Goal: Task Accomplishment & Management: Use online tool/utility

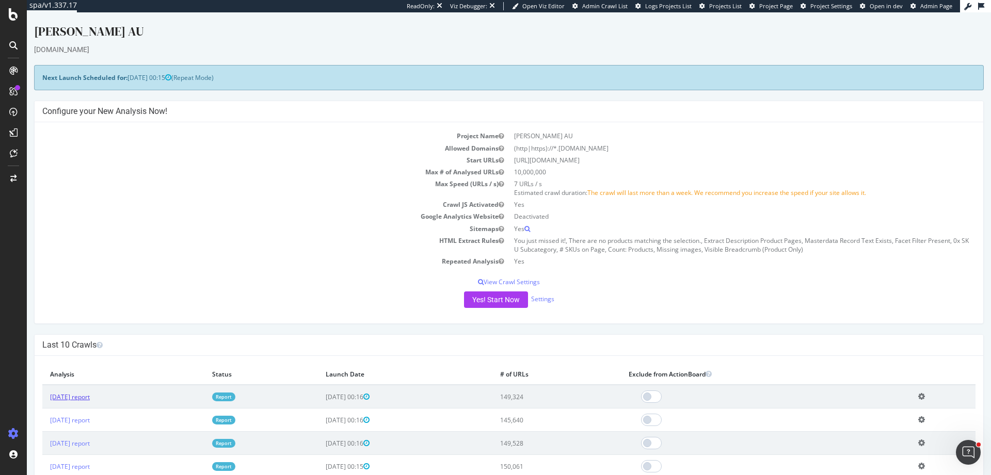
click at [62, 400] on link "[DATE] report" at bounding box center [70, 397] width 40 height 9
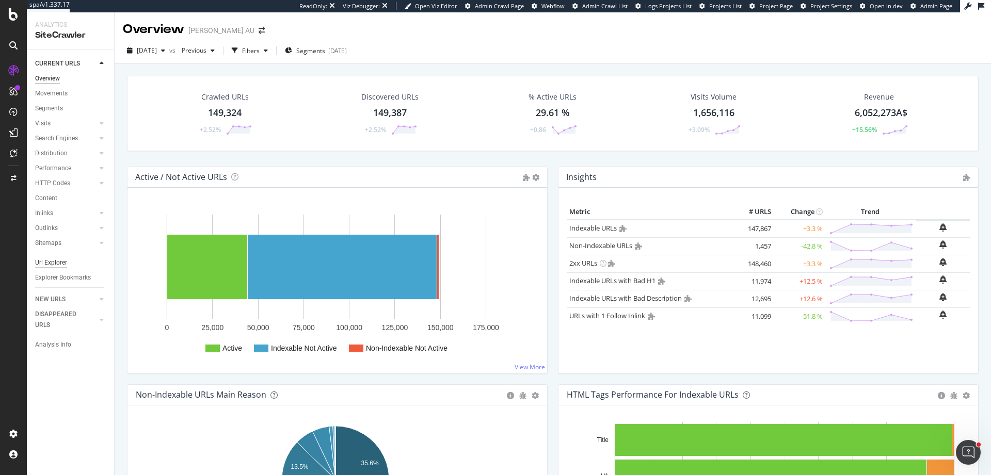
click at [62, 265] on div "Url Explorer" at bounding box center [51, 262] width 32 height 11
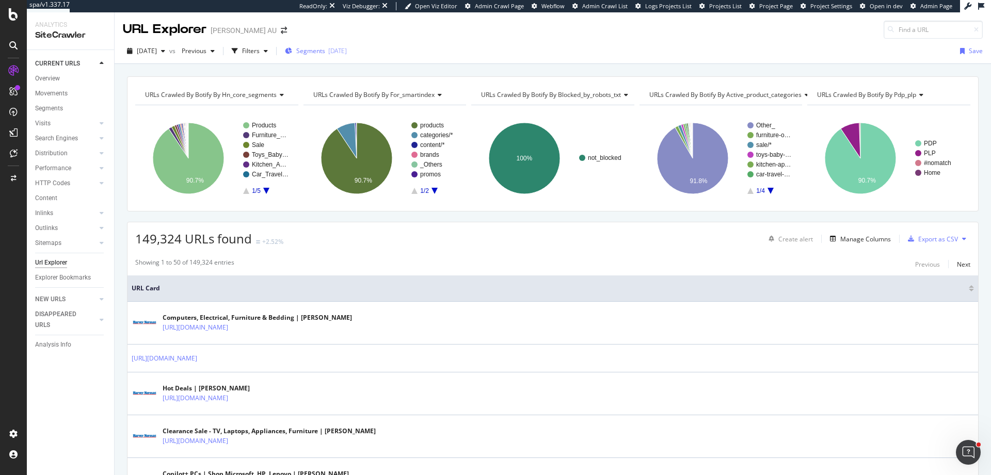
click at [325, 53] on span "Segments" at bounding box center [310, 50] width 29 height 9
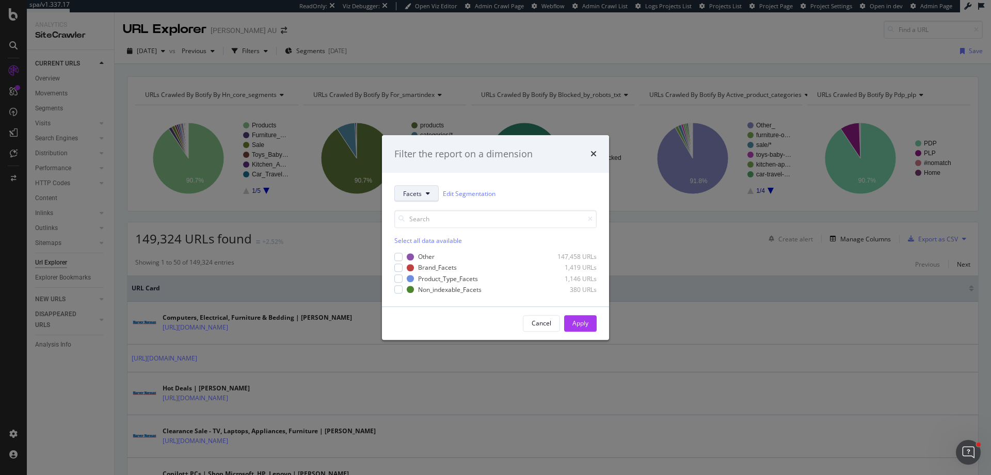
click at [425, 191] on button "Facets" at bounding box center [416, 194] width 44 height 17
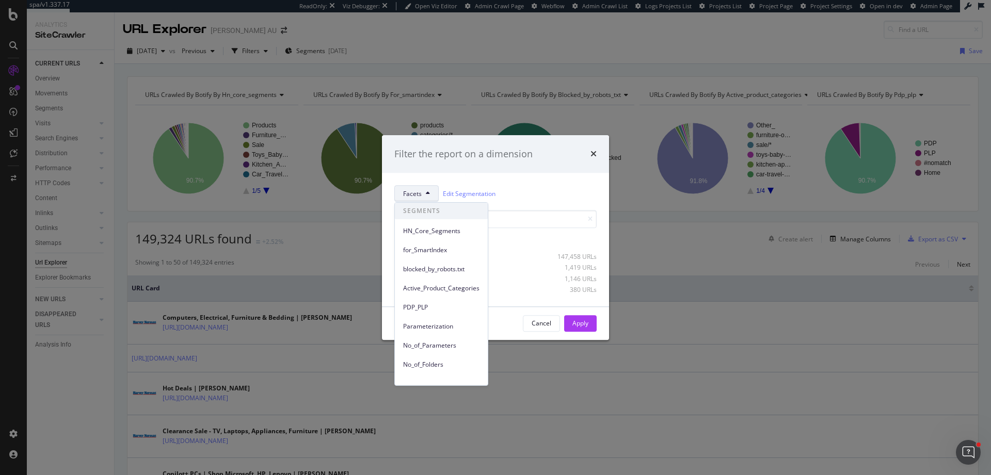
click at [551, 190] on div "Facets Edit Segmentation" at bounding box center [495, 194] width 202 height 17
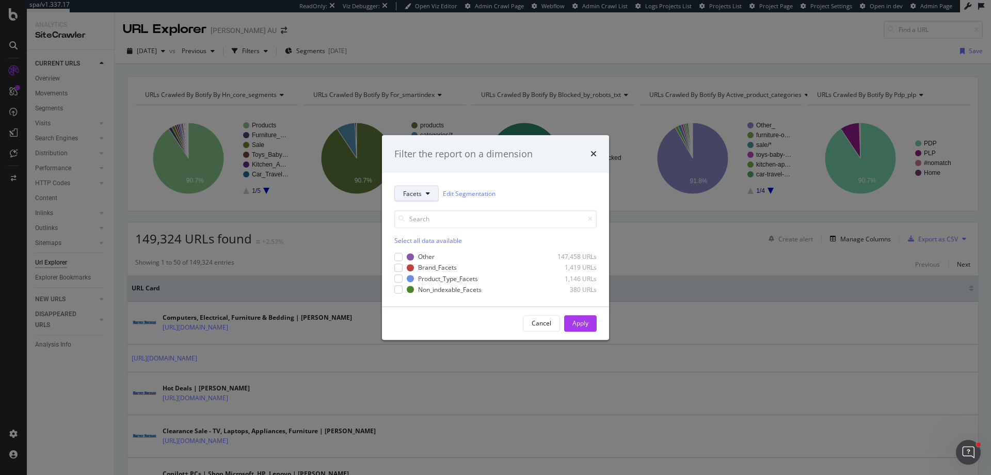
click at [416, 197] on span "Facets" at bounding box center [412, 193] width 19 height 9
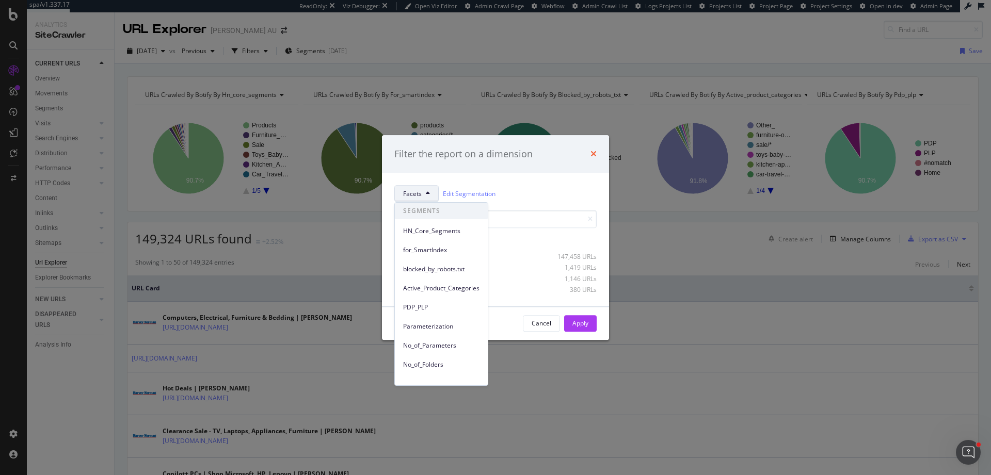
click at [592, 156] on icon "times" at bounding box center [593, 154] width 6 height 8
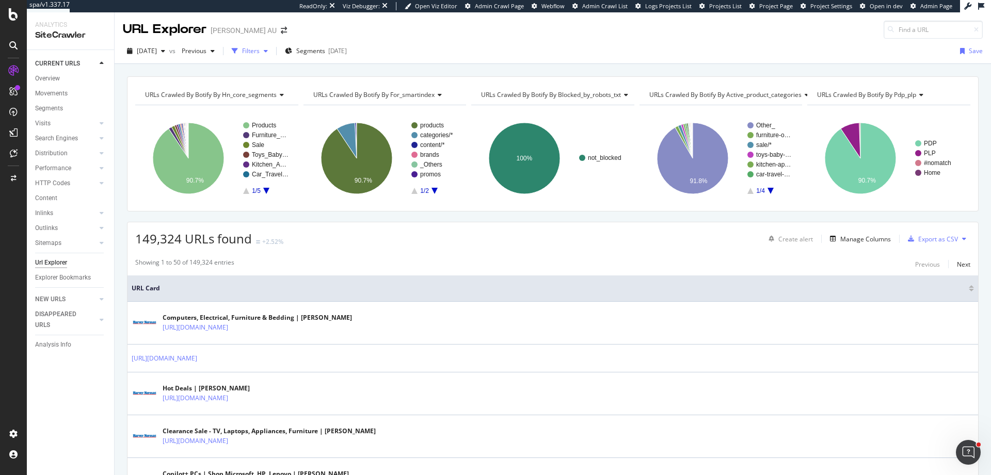
click at [272, 55] on div "Filters" at bounding box center [250, 50] width 44 height 15
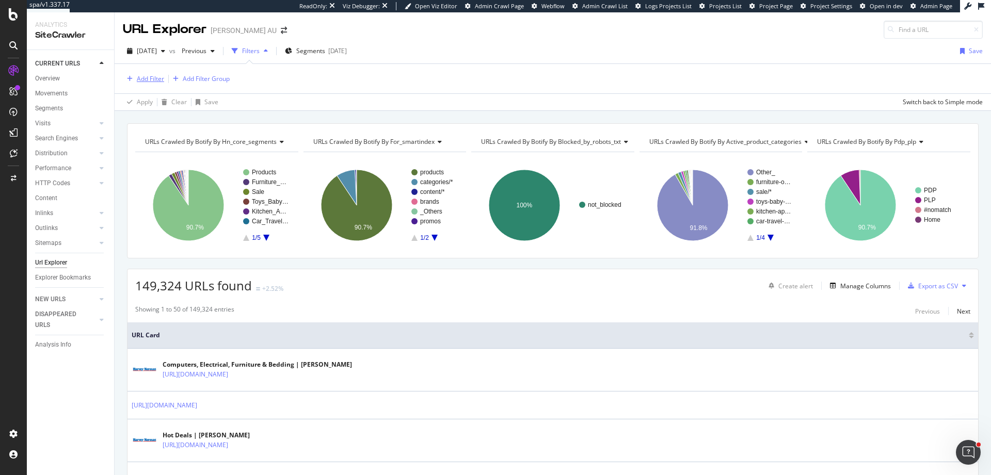
click at [155, 76] on div "Add Filter" at bounding box center [150, 78] width 27 height 9
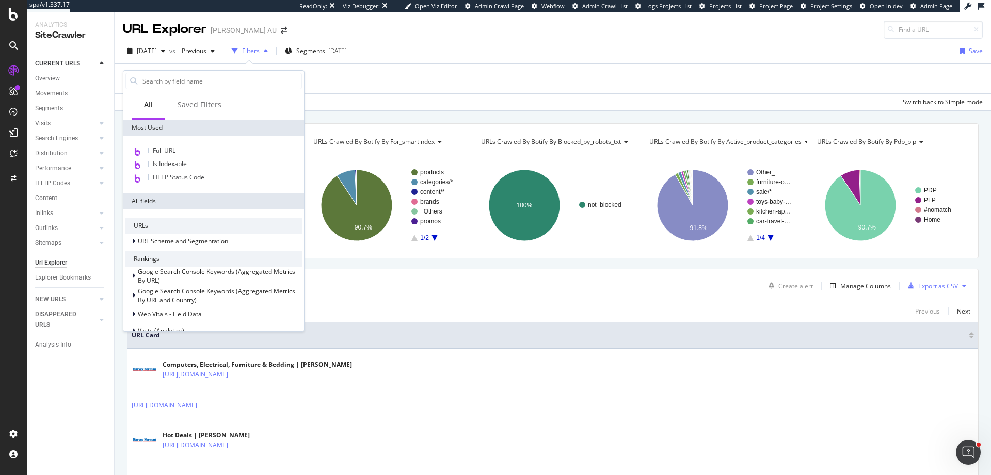
click at [187, 144] on div "Full URL Is Indexable HTTP Status Code" at bounding box center [213, 164] width 181 height 57
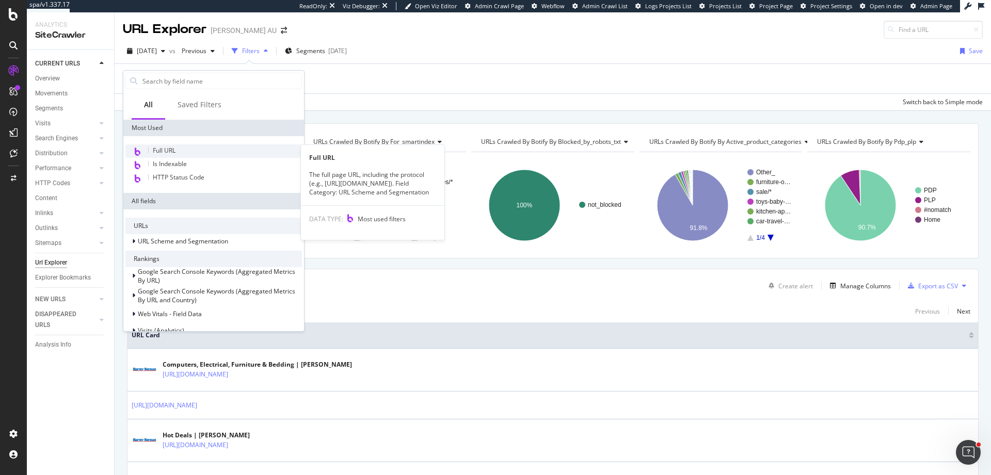
click at [189, 152] on div "Full URL" at bounding box center [213, 150] width 176 height 13
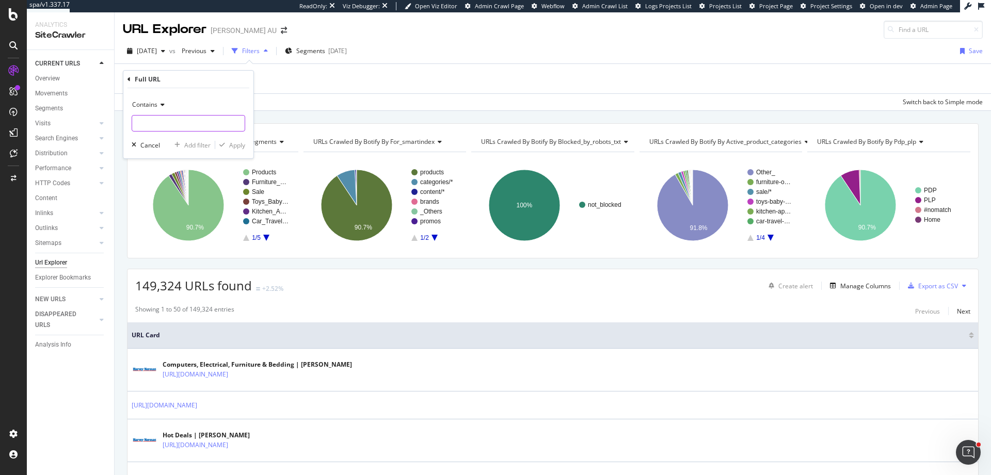
click at [206, 123] on input "text" at bounding box center [188, 123] width 112 height 17
type input "blog"
click at [246, 148] on div "Contains blog Cancel Add filter Apply" at bounding box center [188, 123] width 130 height 70
click at [240, 144] on div "Apply" at bounding box center [237, 145] width 16 height 9
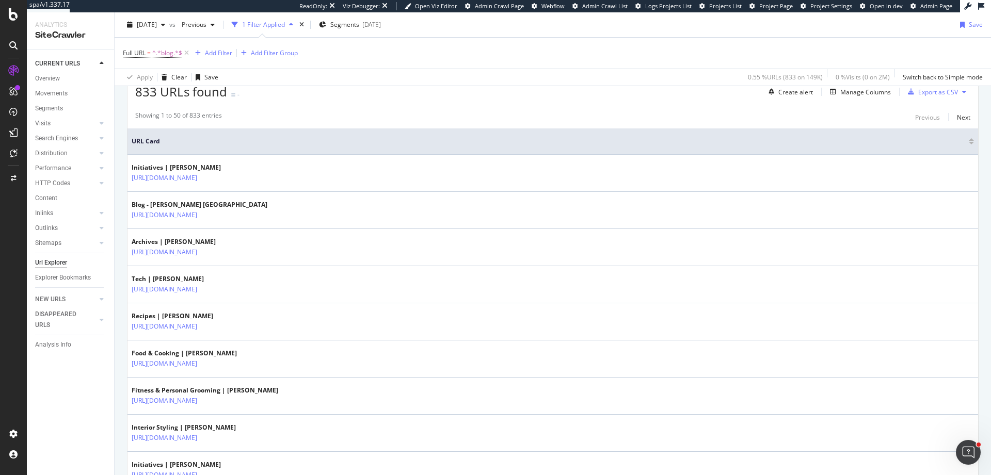
scroll to position [240, 0]
